Goal: Task Accomplishment & Management: Complete application form

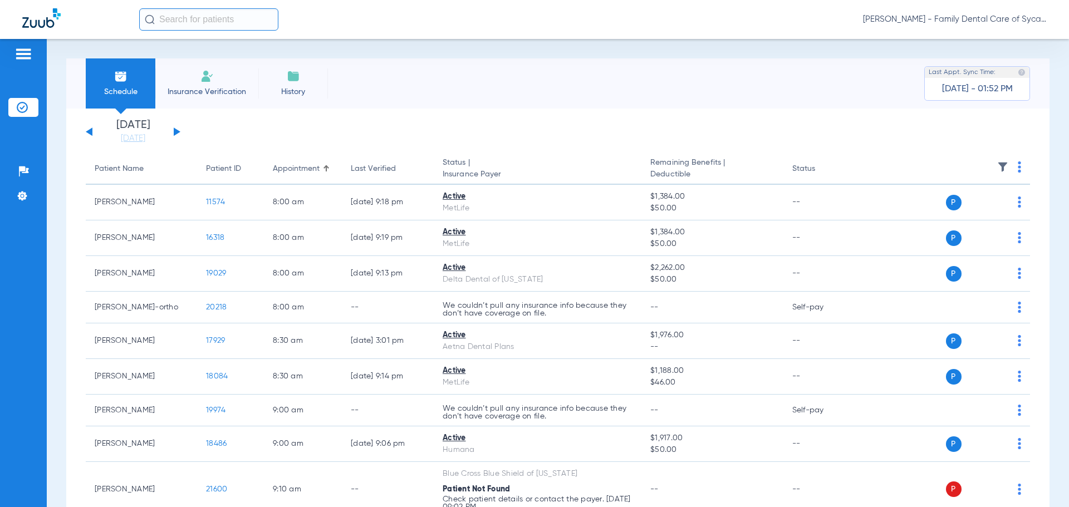
click at [200, 15] on input "text" at bounding box center [208, 19] width 139 height 22
click at [129, 82] on li "Schedule" at bounding box center [121, 83] width 70 height 50
click at [215, 80] on li "Insurance Verification" at bounding box center [206, 83] width 103 height 50
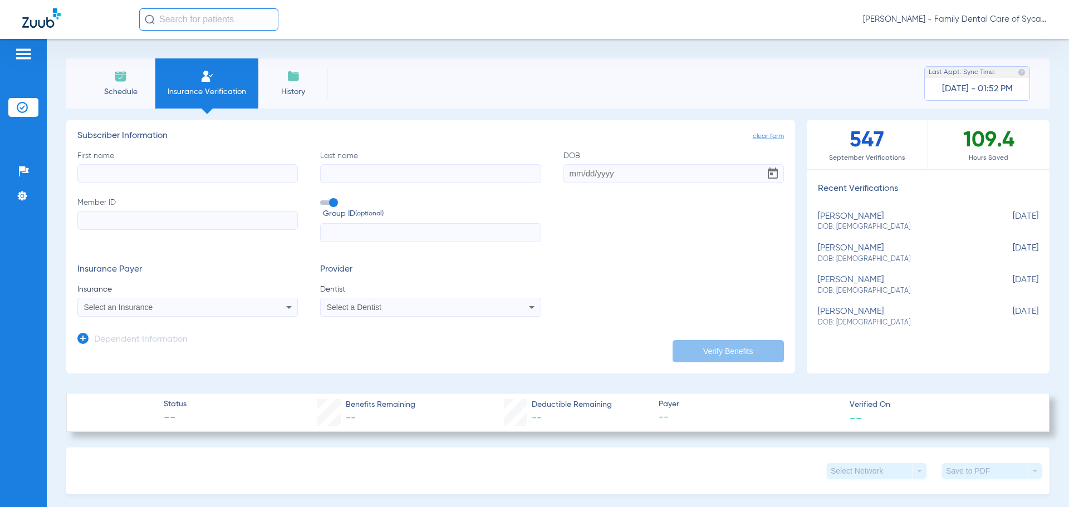
click at [145, 171] on input "First name" at bounding box center [187, 173] width 220 height 19
type input "o"
type input "[PERSON_NAME]"
click at [352, 174] on input "Last name" at bounding box center [430, 173] width 220 height 19
type input "ball"
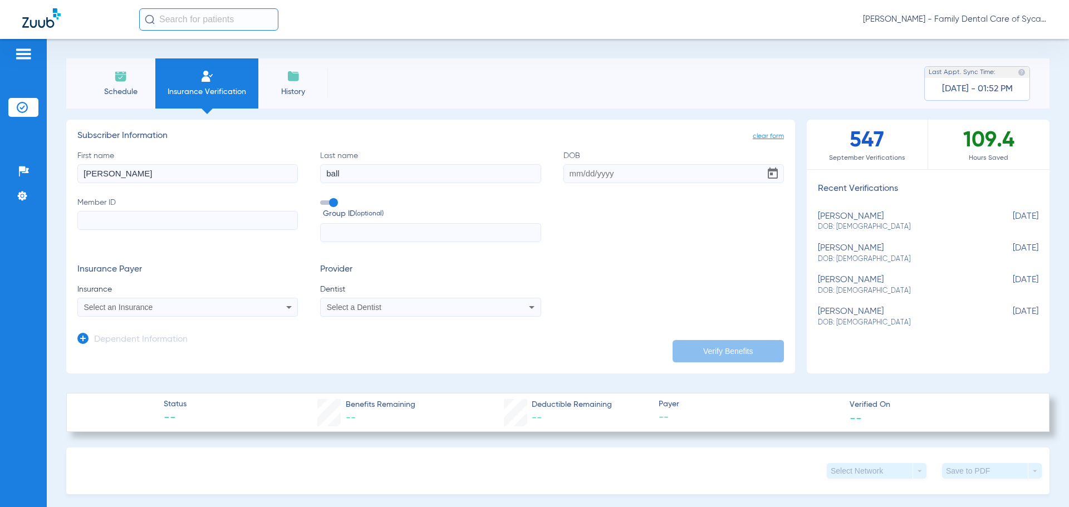
click at [289, 305] on icon at bounding box center [288, 307] width 13 height 13
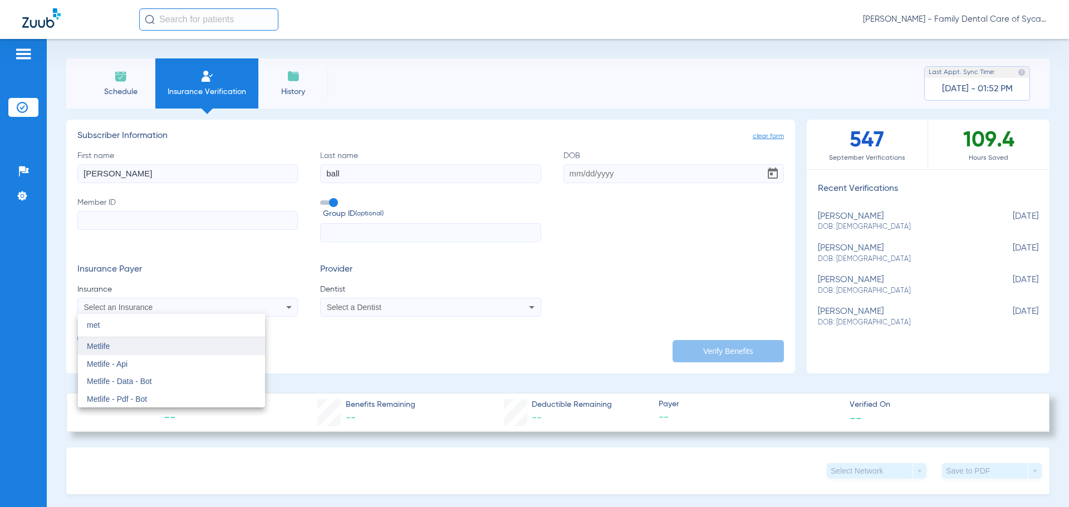
type input "met"
click at [107, 347] on span "Metlife" at bounding box center [98, 346] width 23 height 9
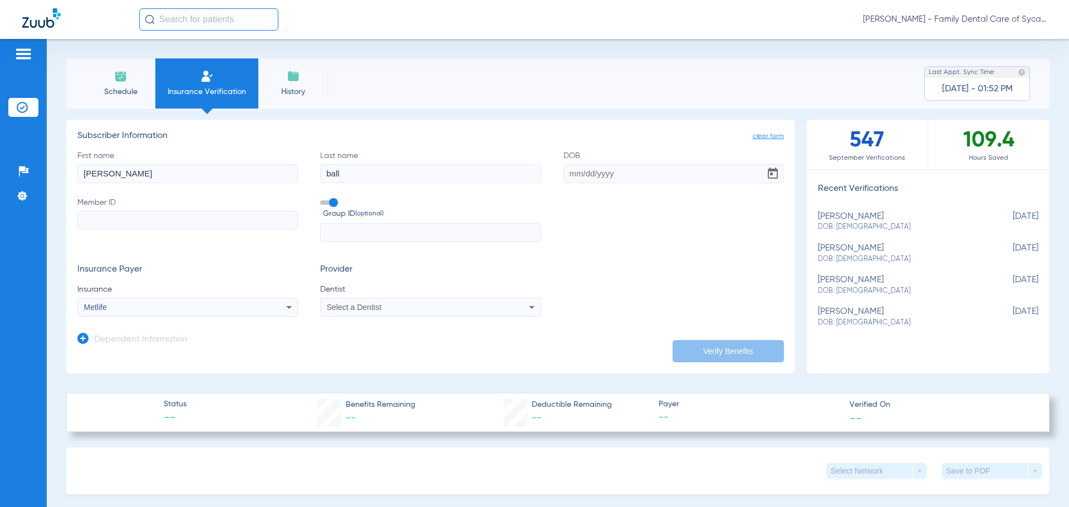
click at [449, 311] on div "Select a Dentist" at bounding box center [410, 307] width 166 height 8
type input "tej"
click at [400, 342] on span "[PERSON_NAME] 1457918716" at bounding box center [382, 346] width 109 height 8
click at [179, 216] on input "Member ID" at bounding box center [187, 220] width 220 height 19
type input "329828452"
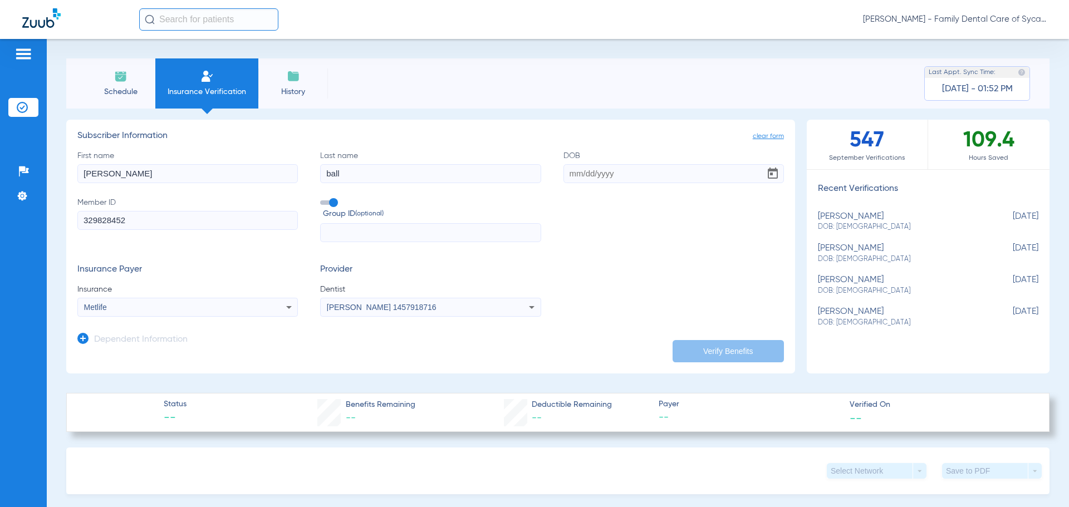
click at [572, 173] on input "DOB" at bounding box center [673, 173] width 220 height 19
type input "[DATE]"
click at [689, 351] on button "Verify Benefits" at bounding box center [728, 351] width 111 height 22
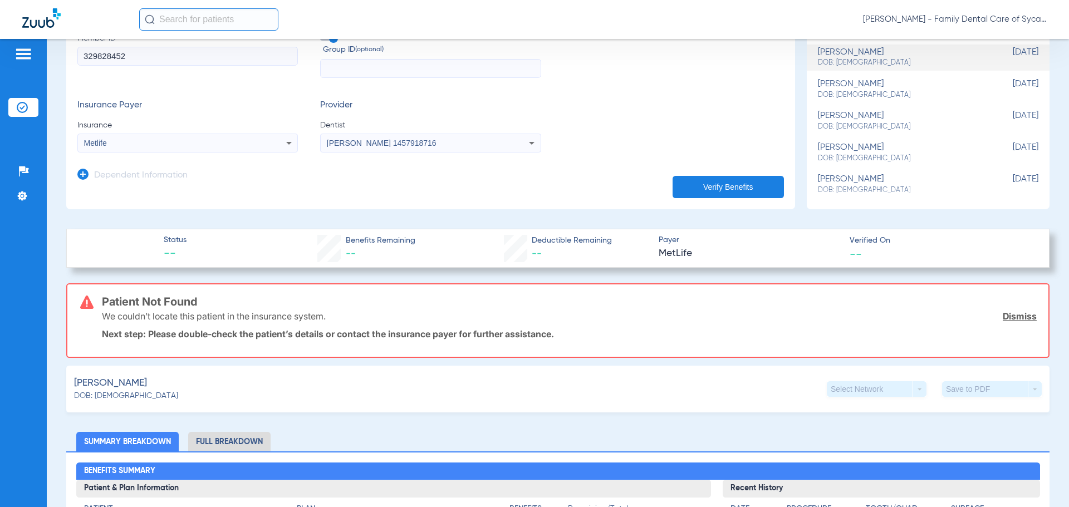
scroll to position [111, 0]
